Goal: Manage account settings

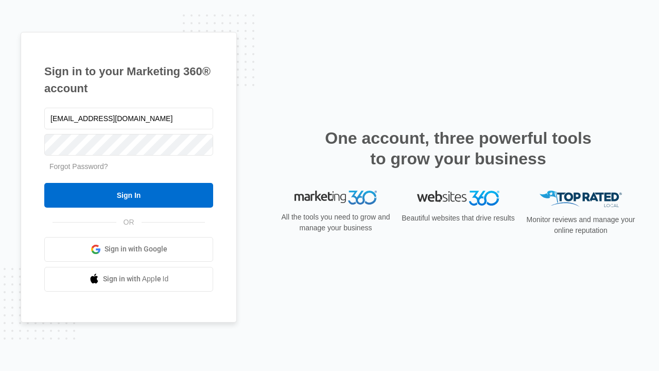
type input "[EMAIL_ADDRESS][DOMAIN_NAME]"
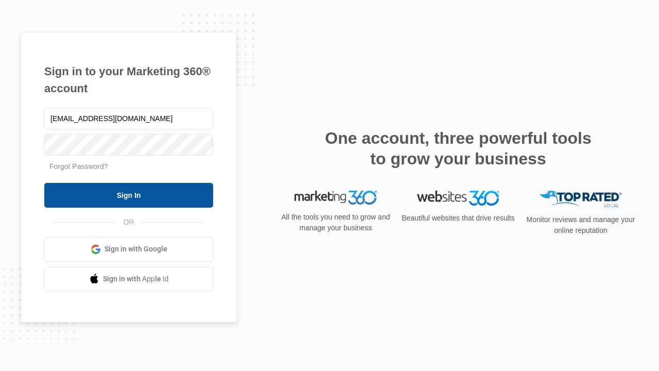
click at [129, 195] on input "Sign In" at bounding box center [128, 195] width 169 height 25
